Goal: Task Accomplishment & Management: Manage account settings

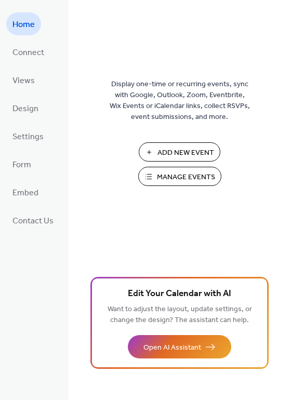
click at [174, 173] on span "Manage Events" at bounding box center [186, 177] width 58 height 11
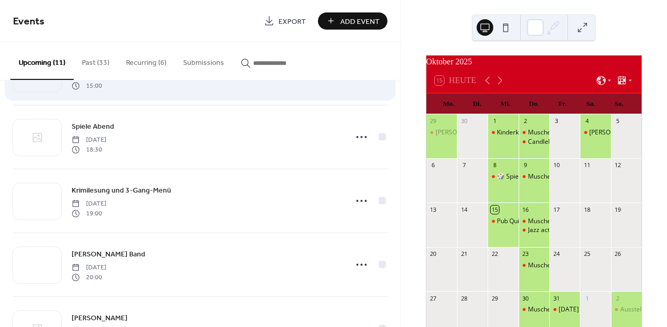
scroll to position [139, 0]
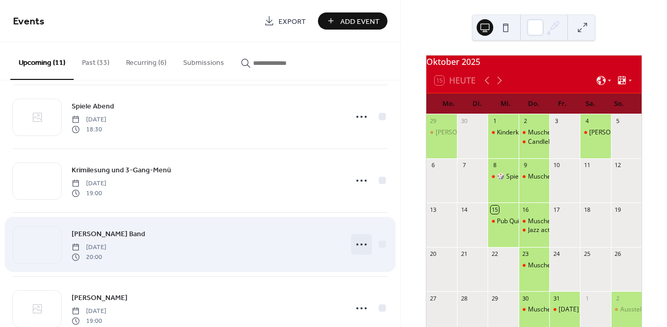
click at [359, 241] on icon at bounding box center [361, 244] width 17 height 17
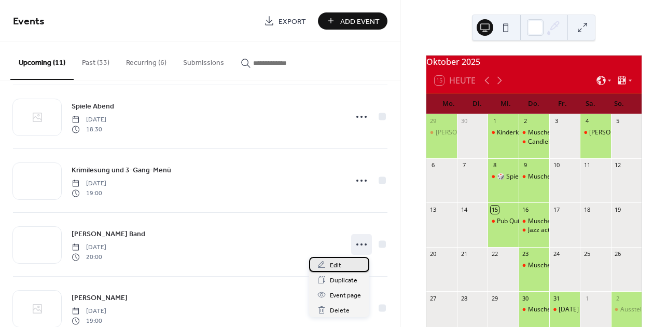
click at [335, 260] on span "Edit" at bounding box center [335, 265] width 11 height 11
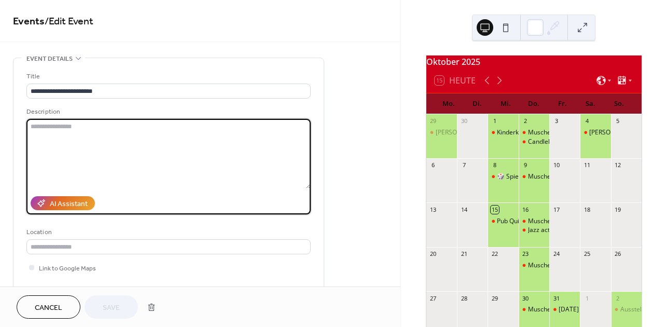
click at [93, 128] on textarea at bounding box center [168, 154] width 284 height 70
type textarea "**********"
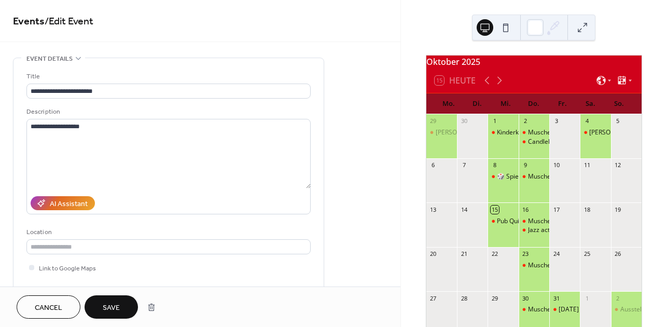
click at [110, 308] on span "Save" at bounding box center [111, 308] width 17 height 11
